Goal: Find specific page/section: Find specific page/section

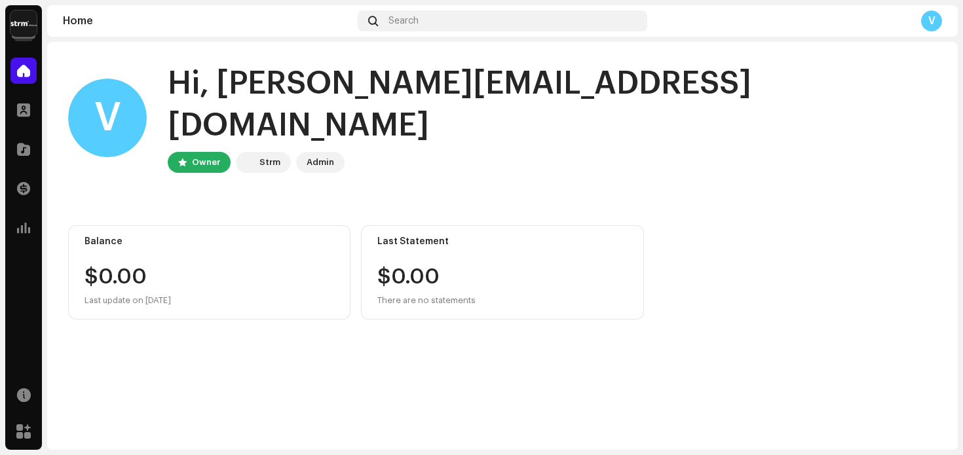
click at [17, 26] on img at bounding box center [23, 23] width 26 height 26
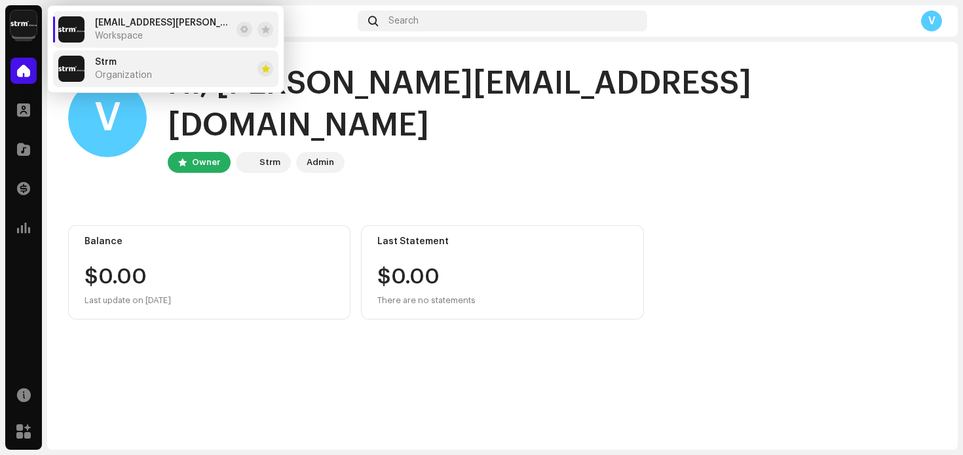
click at [127, 73] on span "Organization" at bounding box center [123, 75] width 57 height 10
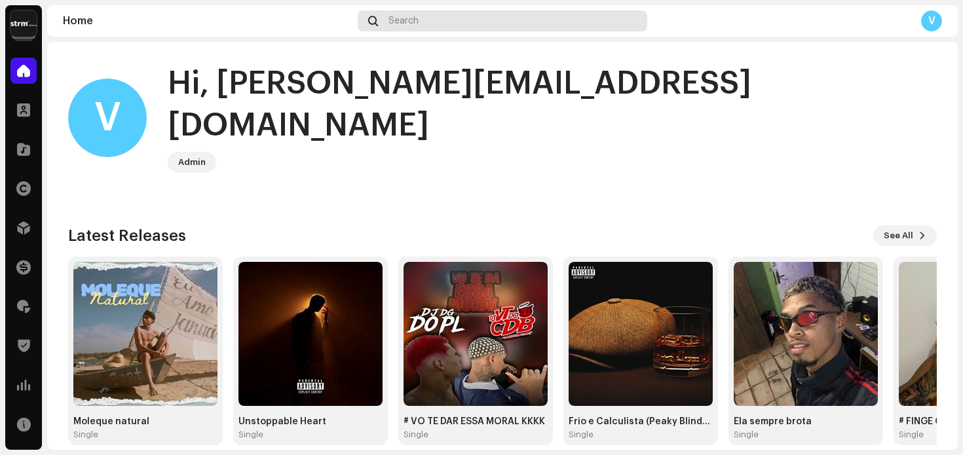
click at [444, 26] on div "Search" at bounding box center [503, 20] width 290 height 21
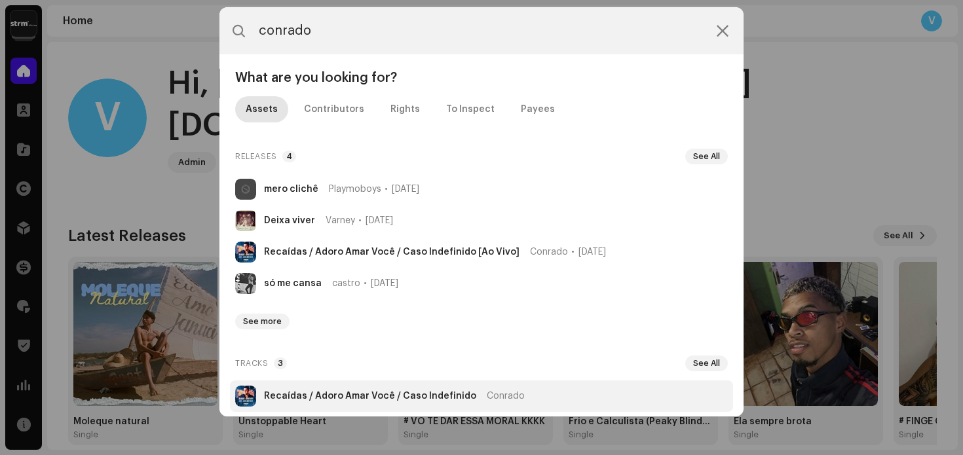
type input "conrado"
click at [369, 394] on strong "Recaídas / Adoro Amar Você / Caso Indefinido" at bounding box center [370, 396] width 212 height 10
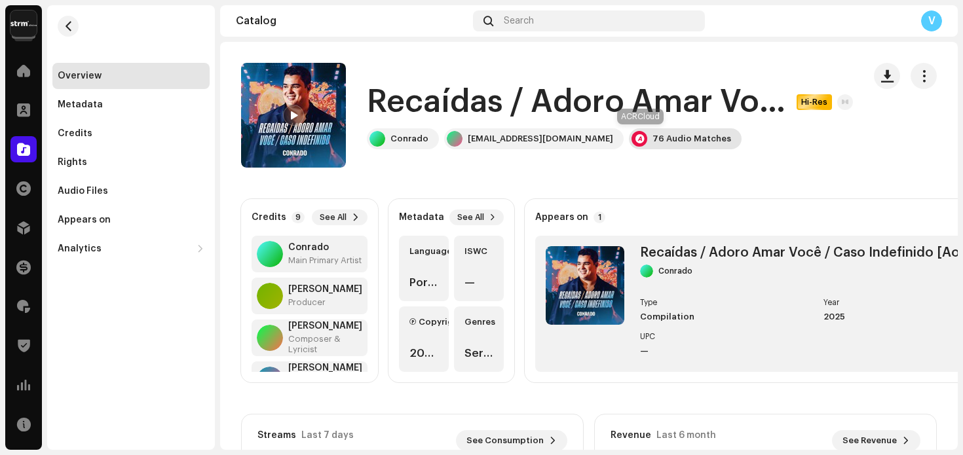
click at [653, 137] on div "76 Audio Matches" at bounding box center [692, 139] width 79 height 10
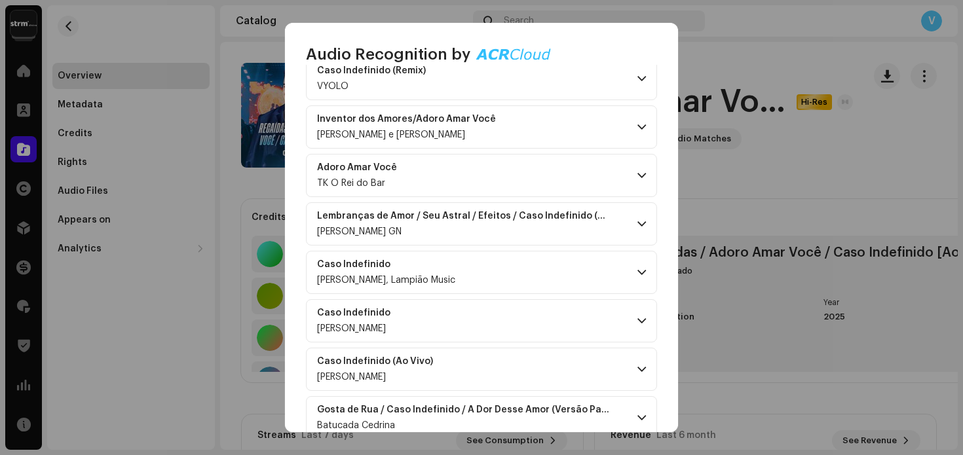
scroll to position [3469, 0]
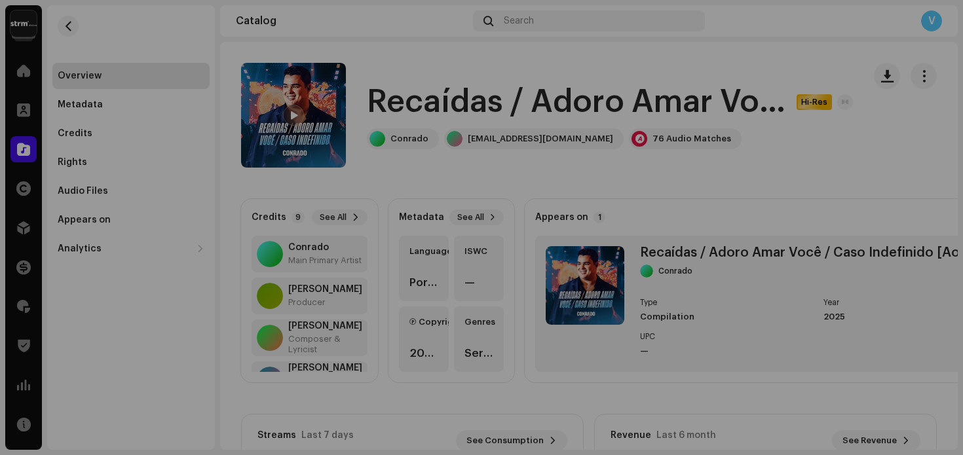
click at [748, 155] on div "Audio Recognition by Cover Song 76 All results require review/listening to avoi…" at bounding box center [481, 227] width 963 height 455
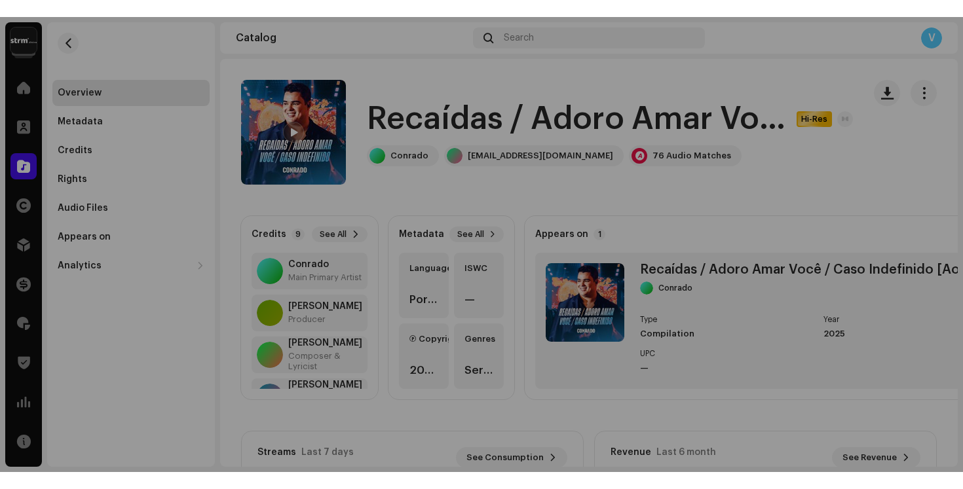
scroll to position [13316, 0]
